Goal: Information Seeking & Learning: Learn about a topic

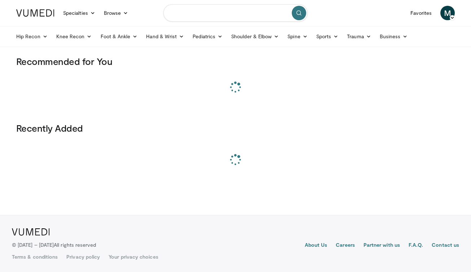
click at [194, 14] on input "Search topics, interventions" at bounding box center [235, 12] width 144 height 17
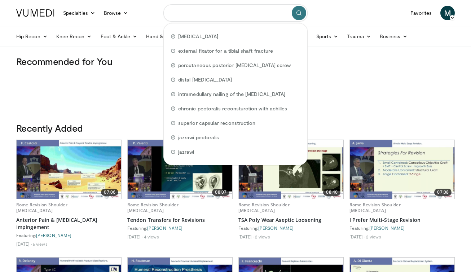
type input "*"
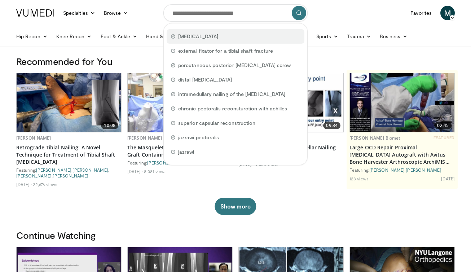
click at [197, 37] on span "[MEDICAL_DATA]" at bounding box center [198, 36] width 40 height 7
type input "**********"
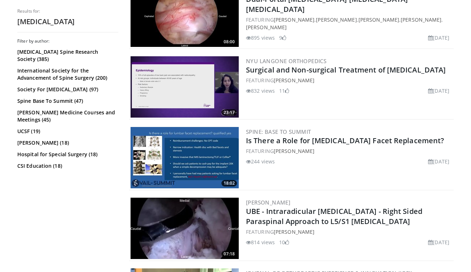
scroll to position [1405, 0]
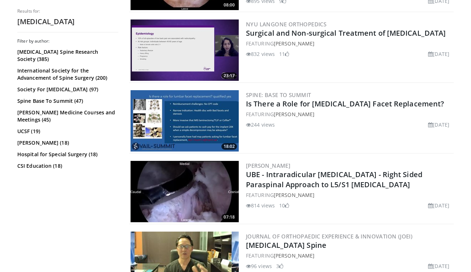
click at [192, 67] on img at bounding box center [185, 49] width 108 height 61
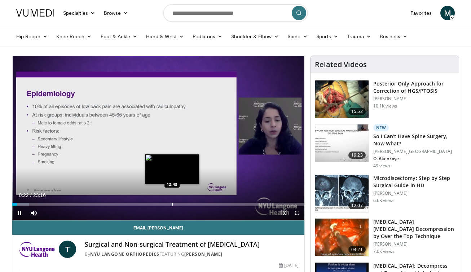
click at [172, 205] on div "Progress Bar" at bounding box center [172, 204] width 1 height 3
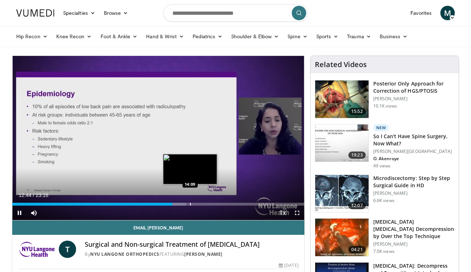
click at [190, 203] on div "Progress Bar" at bounding box center [190, 204] width 1 height 3
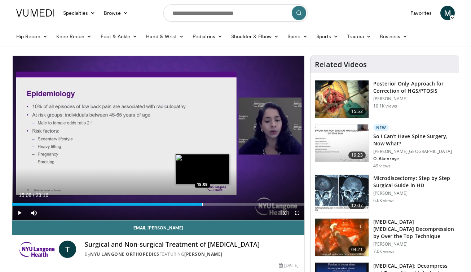
click at [202, 203] on div "Progress Bar" at bounding box center [202, 204] width 1 height 3
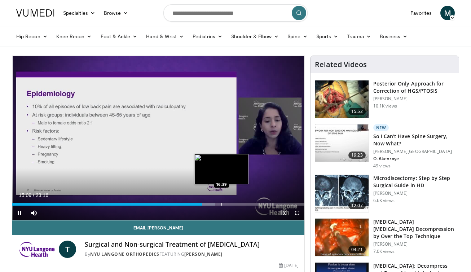
click at [221, 203] on div "Progress Bar" at bounding box center [221, 204] width 1 height 3
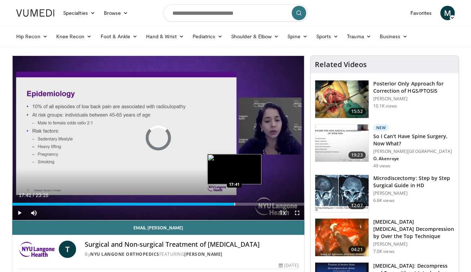
click at [234, 203] on div "Progress Bar" at bounding box center [234, 204] width 1 height 3
click at [231, 203] on div "Progress Bar" at bounding box center [231, 204] width 1 height 3
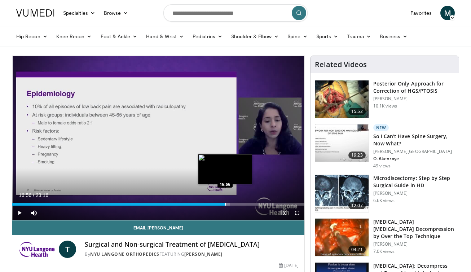
click at [225, 203] on div "Progress Bar" at bounding box center [225, 204] width 1 height 3
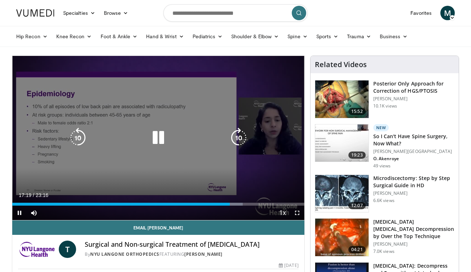
click at [129, 175] on div "10 seconds Tap to unmute" at bounding box center [158, 138] width 292 height 164
click at [157, 137] on icon "Video Player" at bounding box center [158, 138] width 20 height 20
click at [83, 132] on icon "Video Player" at bounding box center [78, 138] width 20 height 20
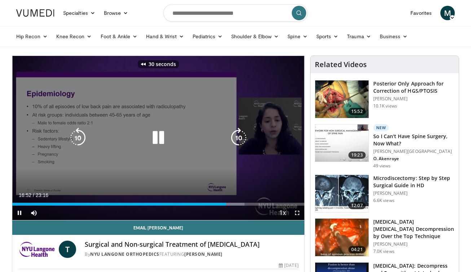
click at [83, 132] on icon "Video Player" at bounding box center [78, 138] width 20 height 20
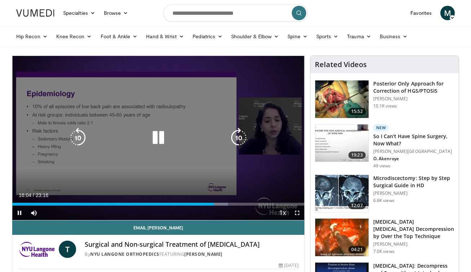
click at [239, 140] on icon "Video Player" at bounding box center [239, 138] width 20 height 20
click at [159, 137] on icon "Video Player" at bounding box center [158, 138] width 20 height 20
click at [239, 138] on icon "Video Player" at bounding box center [239, 138] width 20 height 20
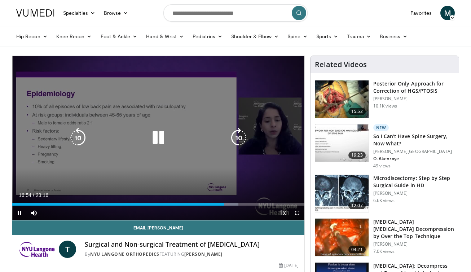
click at [242, 140] on icon "Video Player" at bounding box center [239, 138] width 20 height 20
click at [162, 137] on icon "Video Player" at bounding box center [158, 138] width 20 height 20
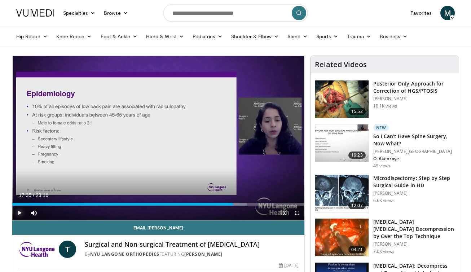
click at [17, 215] on span "Video Player" at bounding box center [19, 213] width 14 height 14
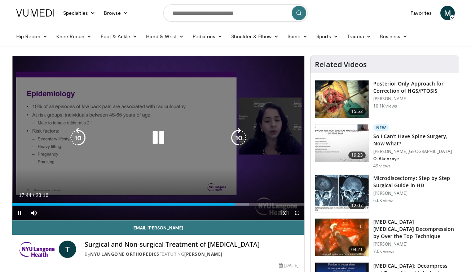
click at [82, 137] on icon "Video Player" at bounding box center [78, 138] width 20 height 20
click at [156, 137] on icon "Video Player" at bounding box center [158, 138] width 20 height 20
click at [151, 135] on icon "Video Player" at bounding box center [158, 138] width 20 height 20
click at [165, 144] on icon "Video Player" at bounding box center [158, 138] width 20 height 20
click at [160, 135] on icon "Video Player" at bounding box center [158, 138] width 20 height 20
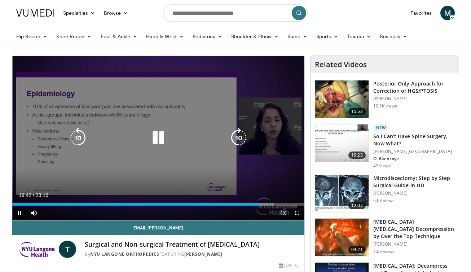
click at [157, 134] on icon "Video Player" at bounding box center [158, 138] width 20 height 20
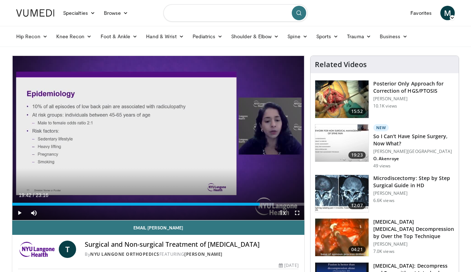
click at [187, 16] on input "Search topics, interventions" at bounding box center [235, 12] width 144 height 17
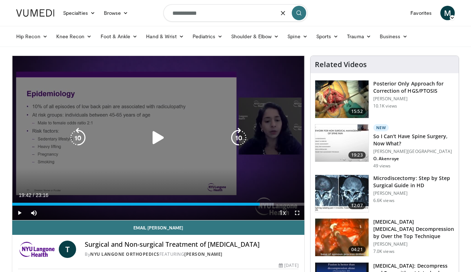
click at [128, 110] on div "10 seconds Tap to unmute" at bounding box center [158, 138] width 292 height 164
click at [159, 146] on icon "Video Player" at bounding box center [158, 138] width 20 height 20
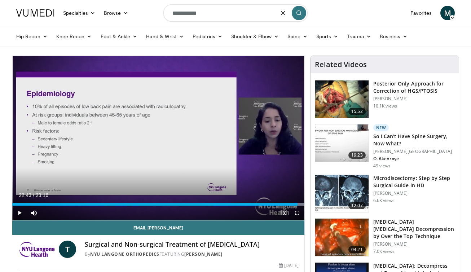
click at [213, 13] on input "**********" at bounding box center [235, 12] width 144 height 17
type input "*"
type input "**********"
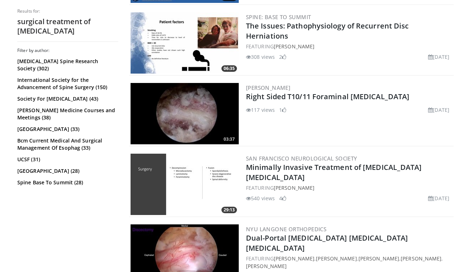
scroll to position [667, 0]
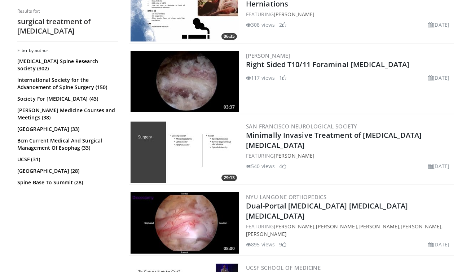
click at [173, 152] on img at bounding box center [185, 152] width 108 height 61
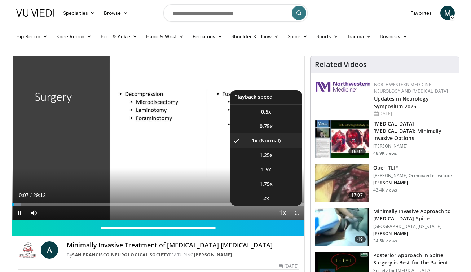
click at [283, 211] on span "Video Player" at bounding box center [283, 213] width 10 height 14
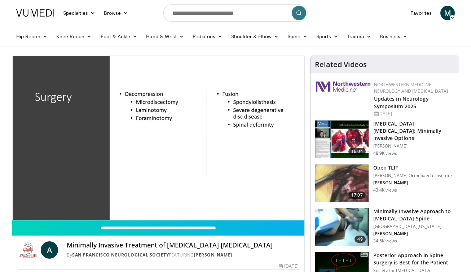
click at [283, 211] on div "10 seconds Tap to unmute" at bounding box center [158, 138] width 292 height 164
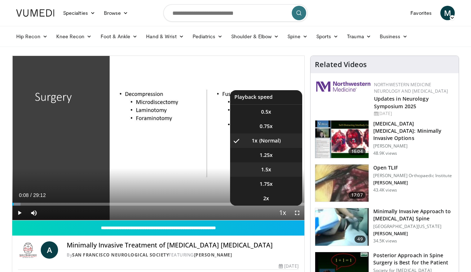
click at [269, 170] on span "1.5x" at bounding box center [266, 169] width 10 height 7
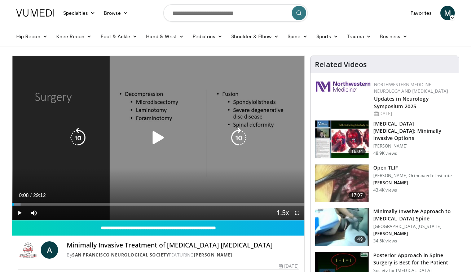
click at [152, 131] on icon "Video Player" at bounding box center [158, 138] width 20 height 20
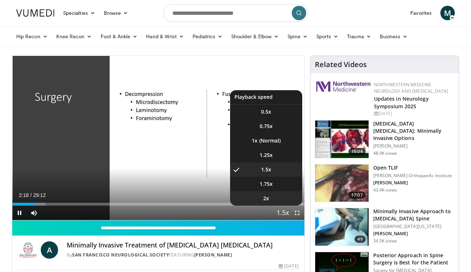
click at [271, 195] on li "2x" at bounding box center [266, 198] width 72 height 14
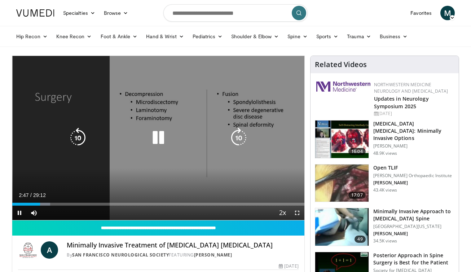
click at [238, 141] on icon "Video Player" at bounding box center [239, 138] width 20 height 20
click at [244, 139] on icon "Video Player" at bounding box center [239, 138] width 20 height 20
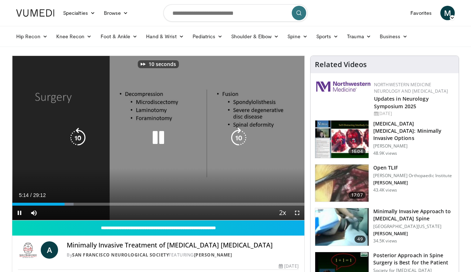
click at [244, 139] on icon "Video Player" at bounding box center [239, 138] width 20 height 20
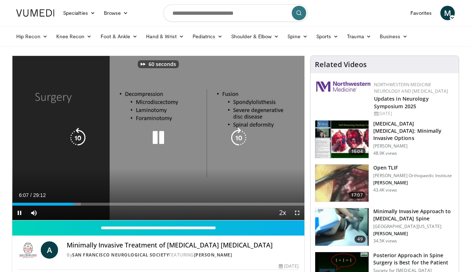
click at [244, 139] on icon "Video Player" at bounding box center [239, 138] width 20 height 20
click at [242, 141] on icon "Video Player" at bounding box center [239, 138] width 20 height 20
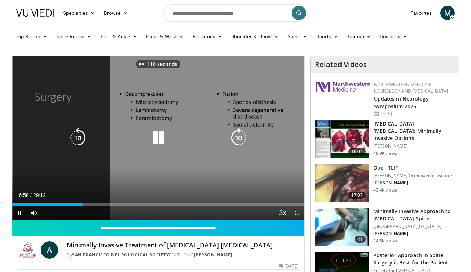
click at [242, 141] on icon "Video Player" at bounding box center [239, 138] width 20 height 20
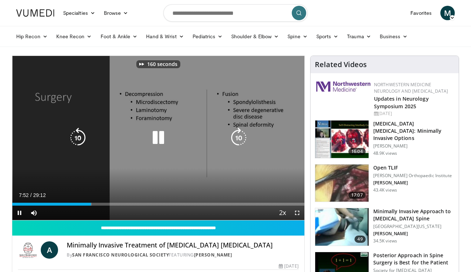
click at [242, 141] on icon "Video Player" at bounding box center [239, 138] width 20 height 20
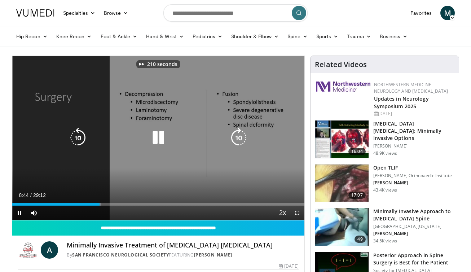
click at [242, 141] on icon "Video Player" at bounding box center [239, 138] width 20 height 20
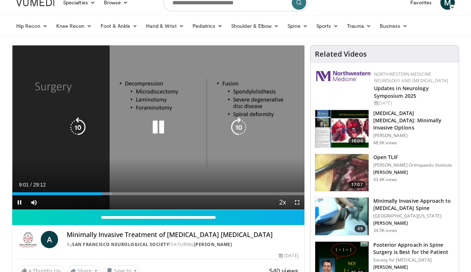
scroll to position [12, 0]
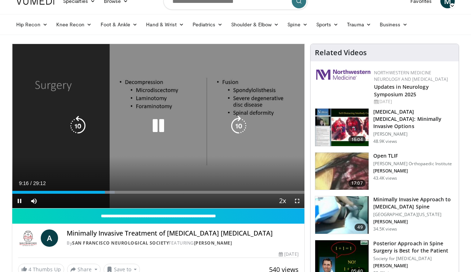
click at [240, 122] on icon "Video Player" at bounding box center [239, 126] width 20 height 20
click at [81, 126] on icon "Video Player" at bounding box center [78, 126] width 20 height 20
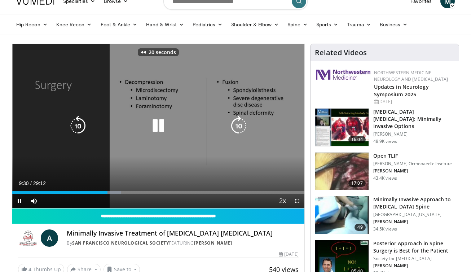
click at [81, 126] on icon "Video Player" at bounding box center [78, 126] width 20 height 20
click at [238, 126] on icon "Video Player" at bounding box center [239, 126] width 20 height 20
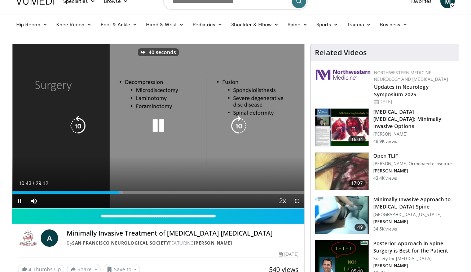
click at [238, 126] on icon "Video Player" at bounding box center [239, 126] width 20 height 20
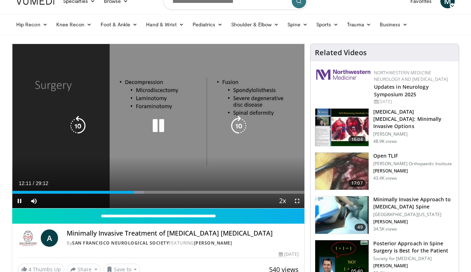
click at [243, 125] on icon "Video Player" at bounding box center [239, 126] width 20 height 20
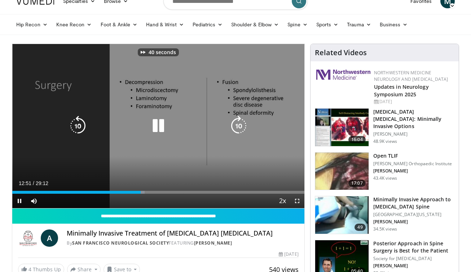
click at [243, 125] on icon "Video Player" at bounding box center [239, 126] width 20 height 20
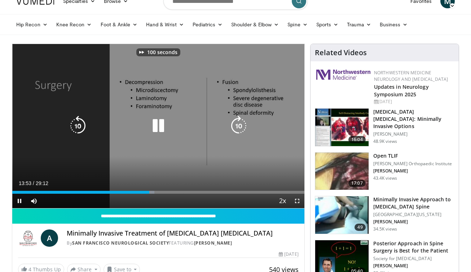
click at [243, 125] on icon "Video Player" at bounding box center [239, 126] width 20 height 20
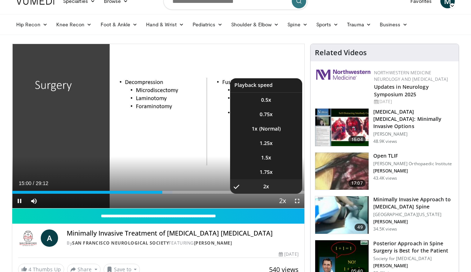
click at [285, 201] on span "Video Player" at bounding box center [283, 201] width 10 height 14
click at [269, 158] on span "1.5x" at bounding box center [266, 157] width 10 height 7
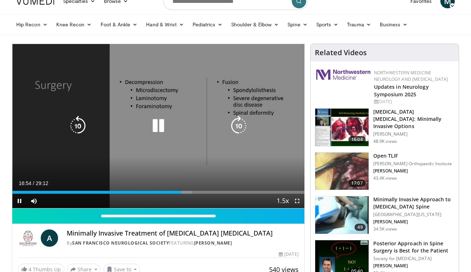
click at [243, 126] on icon "Video Player" at bounding box center [239, 126] width 20 height 20
click at [90, 135] on div "40 seconds Tap to unmute" at bounding box center [158, 126] width 292 height 164
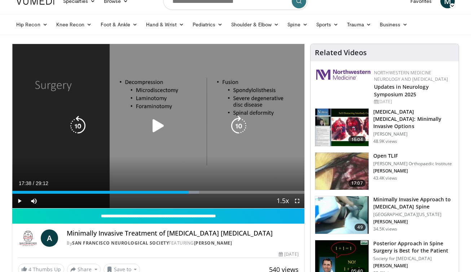
click at [71, 120] on icon "Video Player" at bounding box center [78, 126] width 20 height 20
click at [79, 126] on icon "Video Player" at bounding box center [78, 126] width 20 height 20
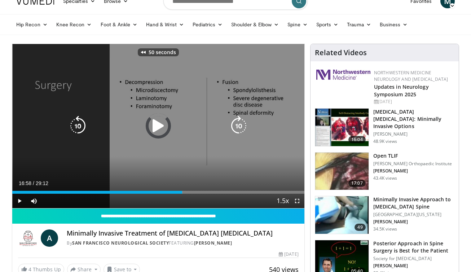
click at [79, 126] on icon "Video Player" at bounding box center [78, 126] width 20 height 20
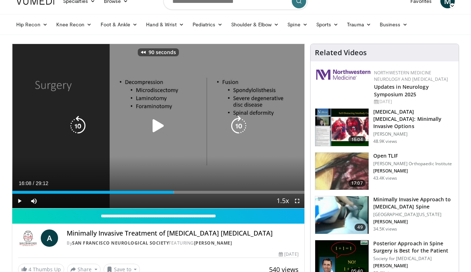
click at [79, 126] on icon "Video Player" at bounding box center [78, 126] width 20 height 20
click at [153, 130] on icon "Video Player" at bounding box center [158, 126] width 20 height 20
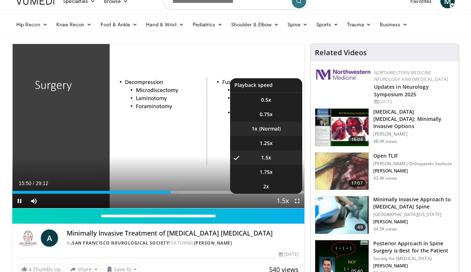
click at [278, 127] on li "1x" at bounding box center [266, 129] width 72 height 14
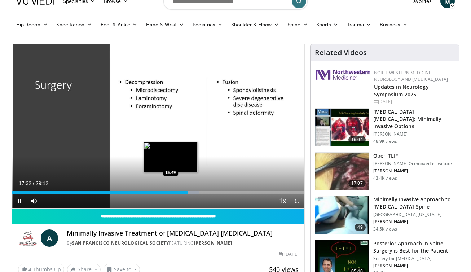
click at [171, 192] on div "Progress Bar" at bounding box center [171, 192] width 1 height 3
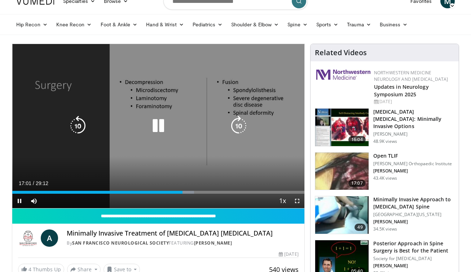
click at [243, 123] on icon "Video Player" at bounding box center [239, 126] width 20 height 20
click at [83, 126] on icon "Video Player" at bounding box center [78, 126] width 20 height 20
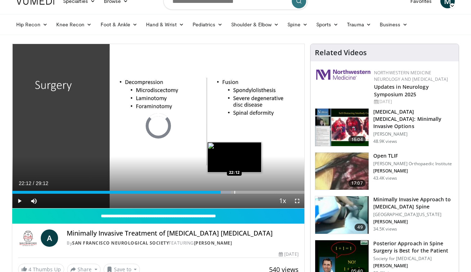
click at [234, 191] on div "Progress Bar" at bounding box center [234, 192] width 1 height 3
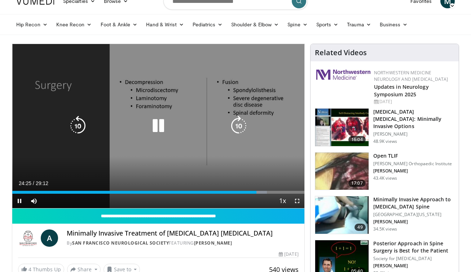
click at [153, 122] on icon "Video Player" at bounding box center [158, 126] width 20 height 20
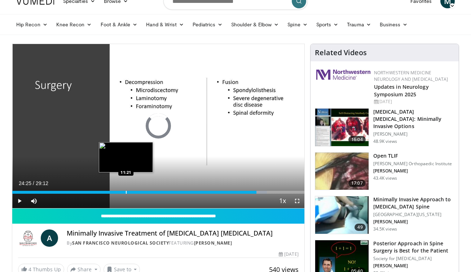
click at [126, 190] on div "Loaded : 87.16% 24:25 11:21" at bounding box center [158, 190] width 292 height 7
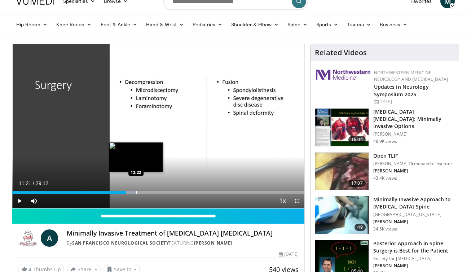
click at [136, 191] on div "Progress Bar" at bounding box center [136, 192] width 1 height 3
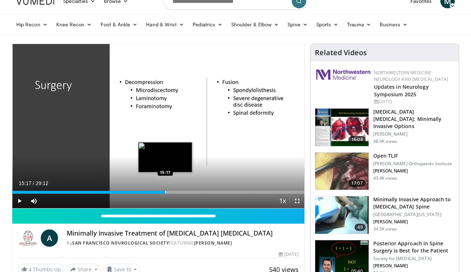
click at [165, 191] on div "Progress Bar" at bounding box center [165, 192] width 1 height 3
click at [172, 192] on div "Progress Bar" at bounding box center [172, 192] width 1 height 3
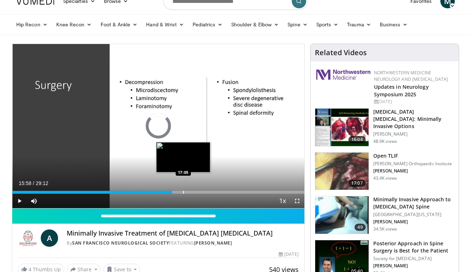
click at [183, 192] on div "Progress Bar" at bounding box center [183, 192] width 1 height 3
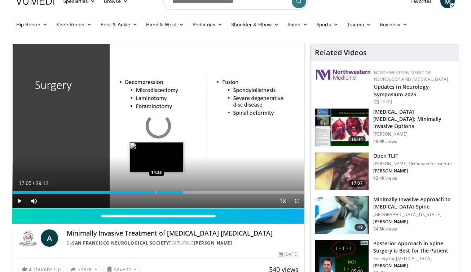
click at [157, 192] on div "Progress Bar" at bounding box center [157, 192] width 1 height 3
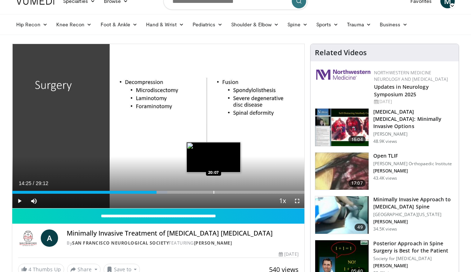
click at [214, 192] on div "Progress Bar" at bounding box center [214, 192] width 1 height 3
click at [216, 191] on div "Progress Bar" at bounding box center [216, 192] width 1 height 3
click at [214, 193] on div "Progress Bar" at bounding box center [214, 192] width 1 height 3
click at [209, 192] on div "Progress Bar" at bounding box center [209, 192] width 1 height 3
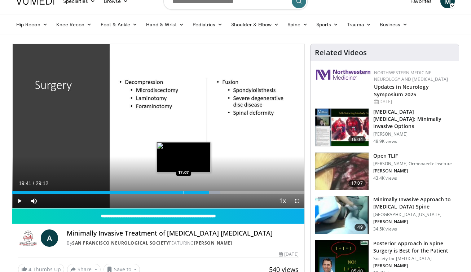
click at [184, 193] on div "Progress Bar" at bounding box center [184, 192] width 1 height 3
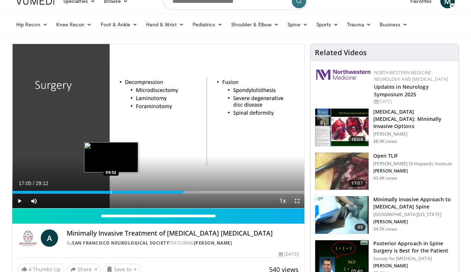
click at [111, 193] on div "Progress Bar" at bounding box center [111, 192] width 1 height 3
click at [118, 192] on div "Progress Bar" at bounding box center [118, 192] width 1 height 3
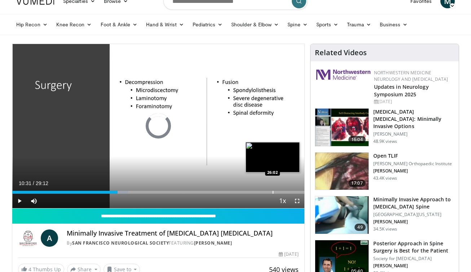
click at [273, 189] on div "Loaded : 39.62% 10:31 26:02" at bounding box center [158, 190] width 292 height 7
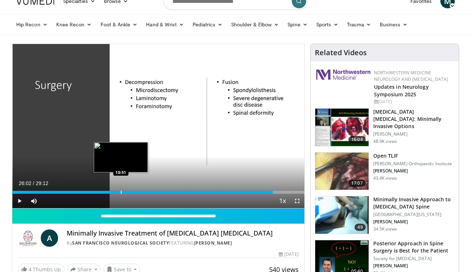
click at [119, 190] on div "Loaded : 92.25% 26:02 10:51" at bounding box center [158, 190] width 292 height 7
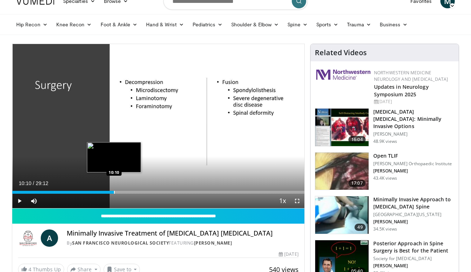
click at [114, 192] on div "Progress Bar" at bounding box center [114, 192] width 1 height 3
click at [105, 192] on div "Loaded : 37.12% 10:10 09:18" at bounding box center [158, 192] width 292 height 3
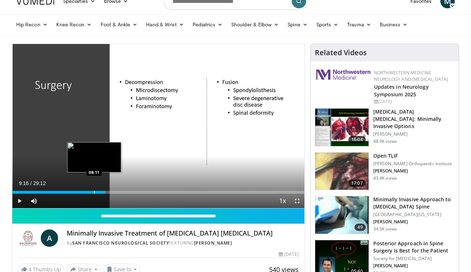
click at [94, 191] on div "Progress Bar" at bounding box center [94, 192] width 1 height 3
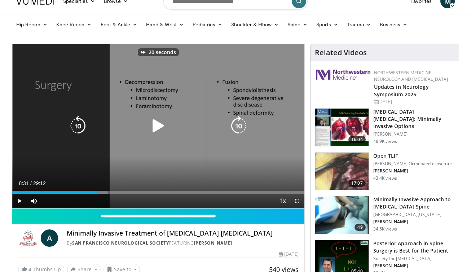
click at [240, 127] on icon "Video Player" at bounding box center [239, 126] width 20 height 20
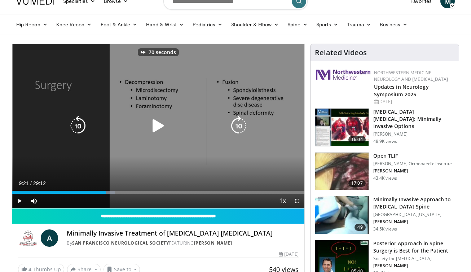
click at [240, 127] on icon "Video Player" at bounding box center [239, 126] width 20 height 20
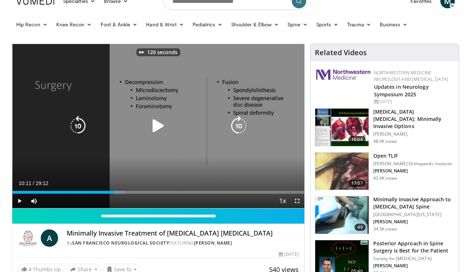
click at [240, 127] on icon "Video Player" at bounding box center [239, 126] width 20 height 20
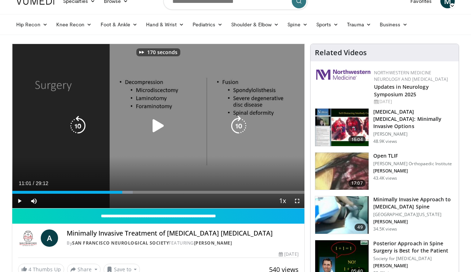
click at [240, 127] on icon "Video Player" at bounding box center [239, 126] width 20 height 20
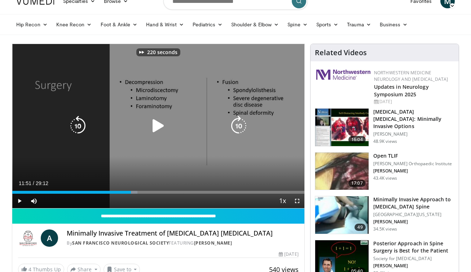
click at [240, 127] on icon "Video Player" at bounding box center [239, 126] width 20 height 20
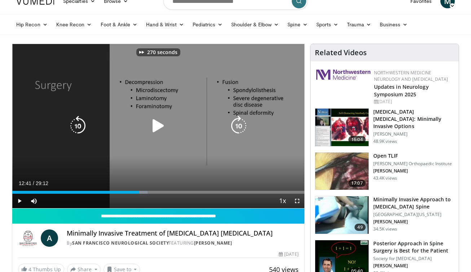
click at [240, 127] on icon "Video Player" at bounding box center [239, 126] width 20 height 20
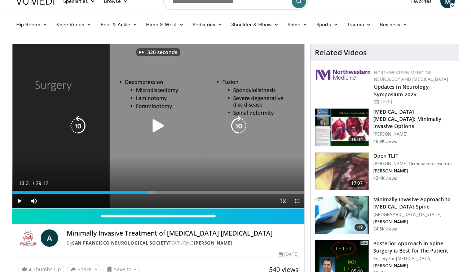
click at [240, 127] on icon "Video Player" at bounding box center [239, 126] width 20 height 20
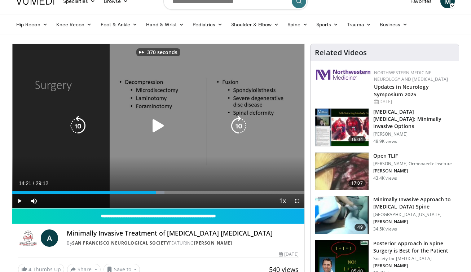
click at [240, 127] on icon "Video Player" at bounding box center [239, 126] width 20 height 20
click at [237, 127] on icon "Video Player" at bounding box center [239, 126] width 20 height 20
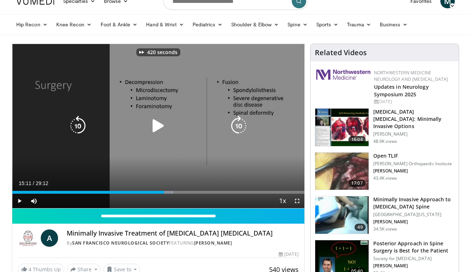
click at [237, 127] on icon "Video Player" at bounding box center [239, 126] width 20 height 20
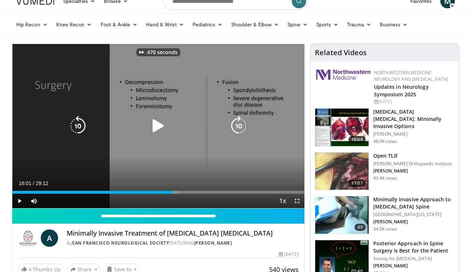
click at [237, 127] on icon "Video Player" at bounding box center [239, 126] width 20 height 20
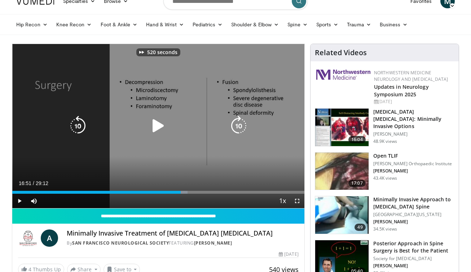
click at [237, 127] on icon "Video Player" at bounding box center [239, 126] width 20 height 20
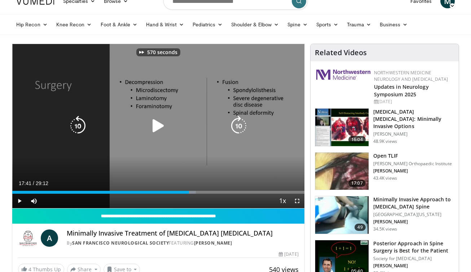
click at [237, 127] on icon "Video Player" at bounding box center [239, 126] width 20 height 20
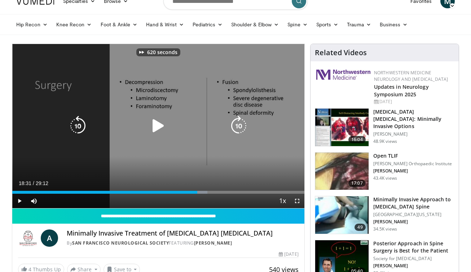
click at [237, 127] on icon "Video Player" at bounding box center [239, 126] width 20 height 20
click at [71, 129] on icon "Video Player" at bounding box center [78, 126] width 20 height 20
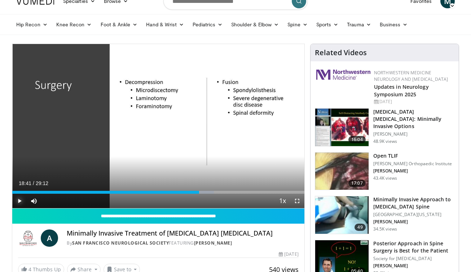
click at [18, 202] on span "Video Player" at bounding box center [19, 201] width 14 height 14
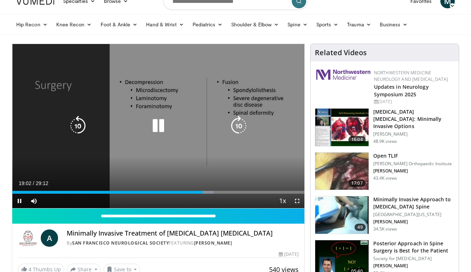
click at [75, 125] on icon "Video Player" at bounding box center [78, 126] width 20 height 20
click at [154, 126] on icon "Video Player" at bounding box center [158, 126] width 20 height 20
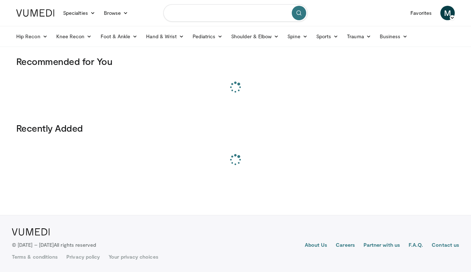
click at [179, 14] on input "Search topics, interventions" at bounding box center [235, 12] width 144 height 17
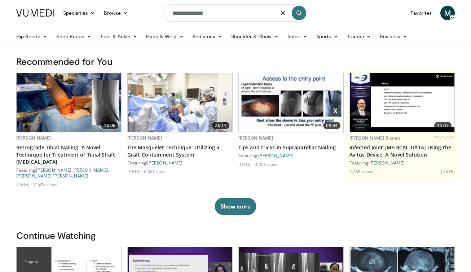
type input "**********"
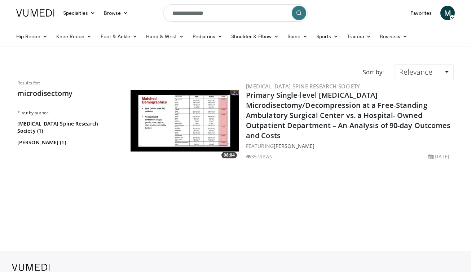
click at [218, 15] on input "**********" at bounding box center [235, 12] width 144 height 17
type input "**********"
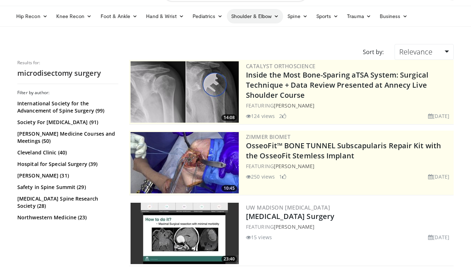
scroll to position [3, 0]
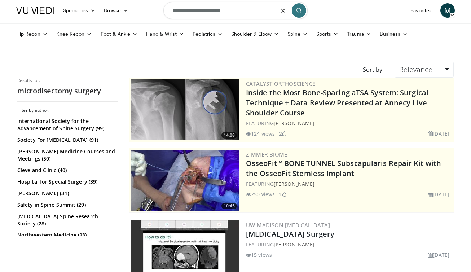
click at [196, 8] on input "**********" at bounding box center [235, 10] width 144 height 17
click at [197, 14] on input "**********" at bounding box center [235, 10] width 144 height 17
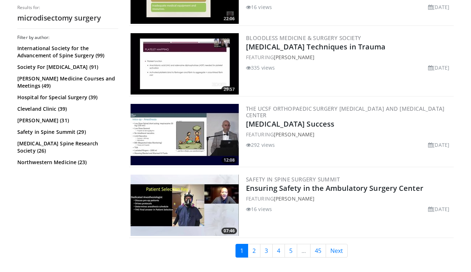
scroll to position [1754, 0]
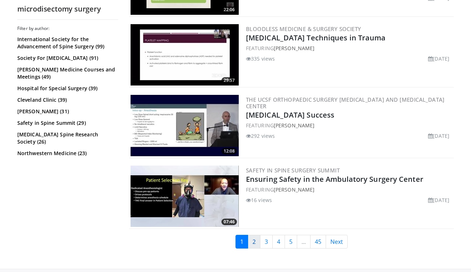
click at [254, 236] on link "2" at bounding box center [254, 242] width 13 height 14
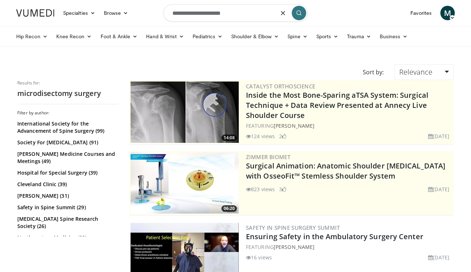
click at [216, 15] on input "**********" at bounding box center [235, 12] width 144 height 17
type input "**********"
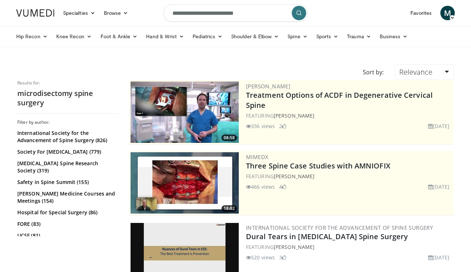
click at [250, 14] on input "**********" at bounding box center [235, 12] width 144 height 17
click at [250, 15] on input "**********" at bounding box center [235, 12] width 144 height 17
